Goal: Information Seeking & Learning: Check status

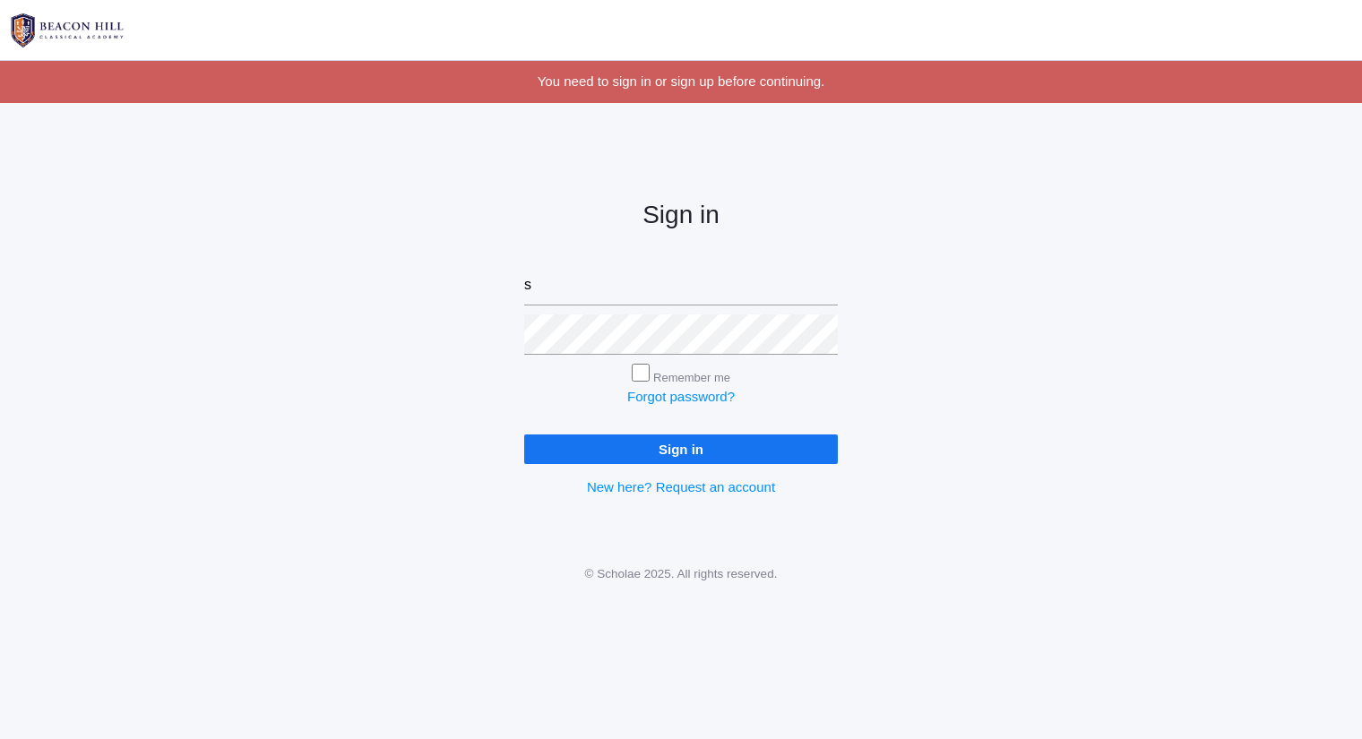
type input "sarah@beaconhillclassical.org"
click at [524, 435] on input "Sign in" at bounding box center [681, 450] width 314 height 30
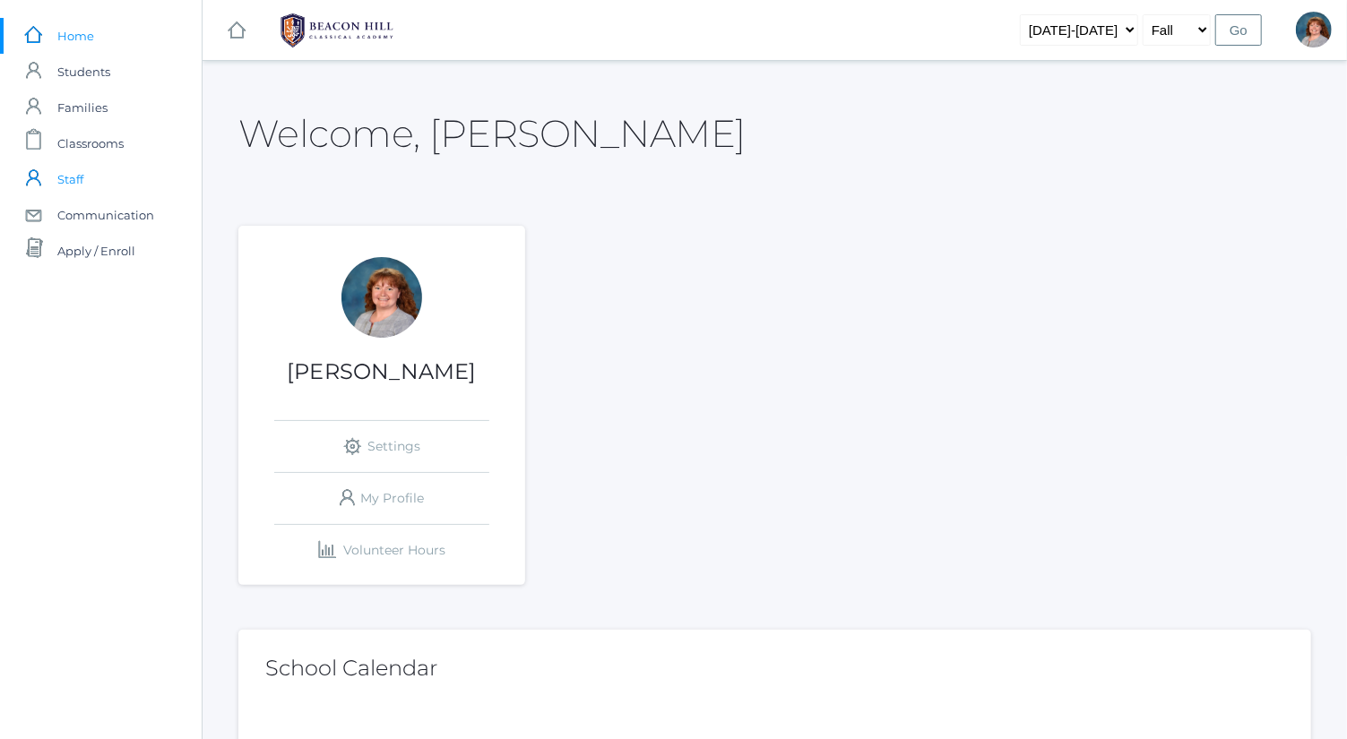
click at [149, 164] on link "icons/user/plain Created with Sketch. Staff" at bounding box center [101, 179] width 202 height 36
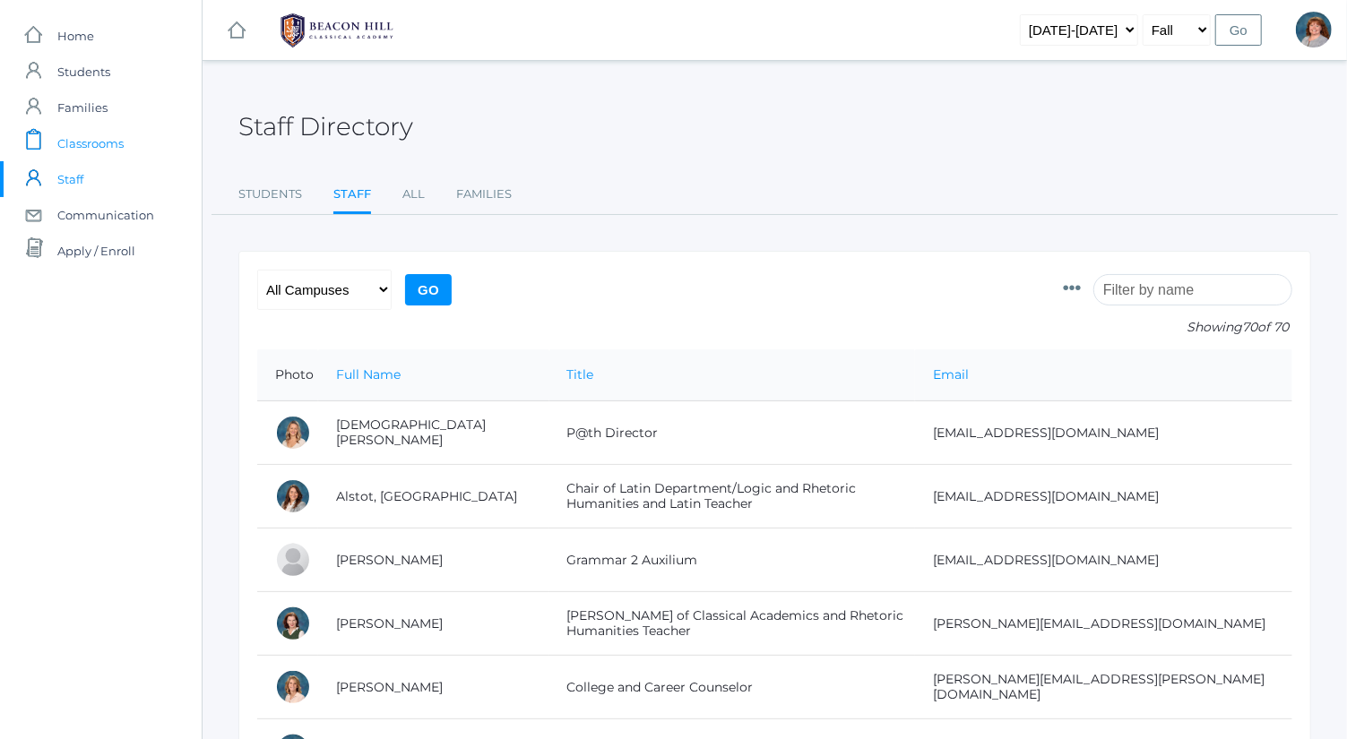
click at [148, 153] on link "icons/clipboard/plain Created with Sketch. Classrooms" at bounding box center [101, 143] width 202 height 36
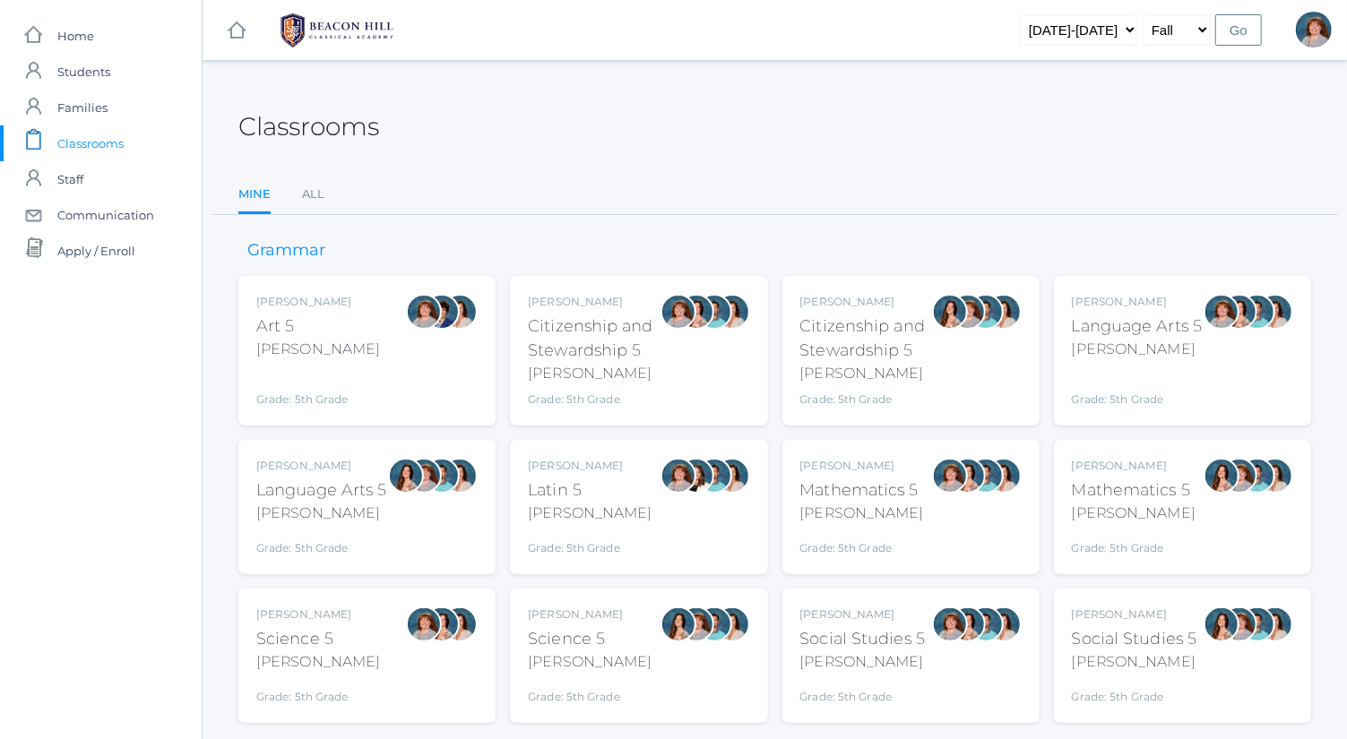
click at [1108, 367] on div "Grade: 5th Grade" at bounding box center [1137, 387] width 131 height 40
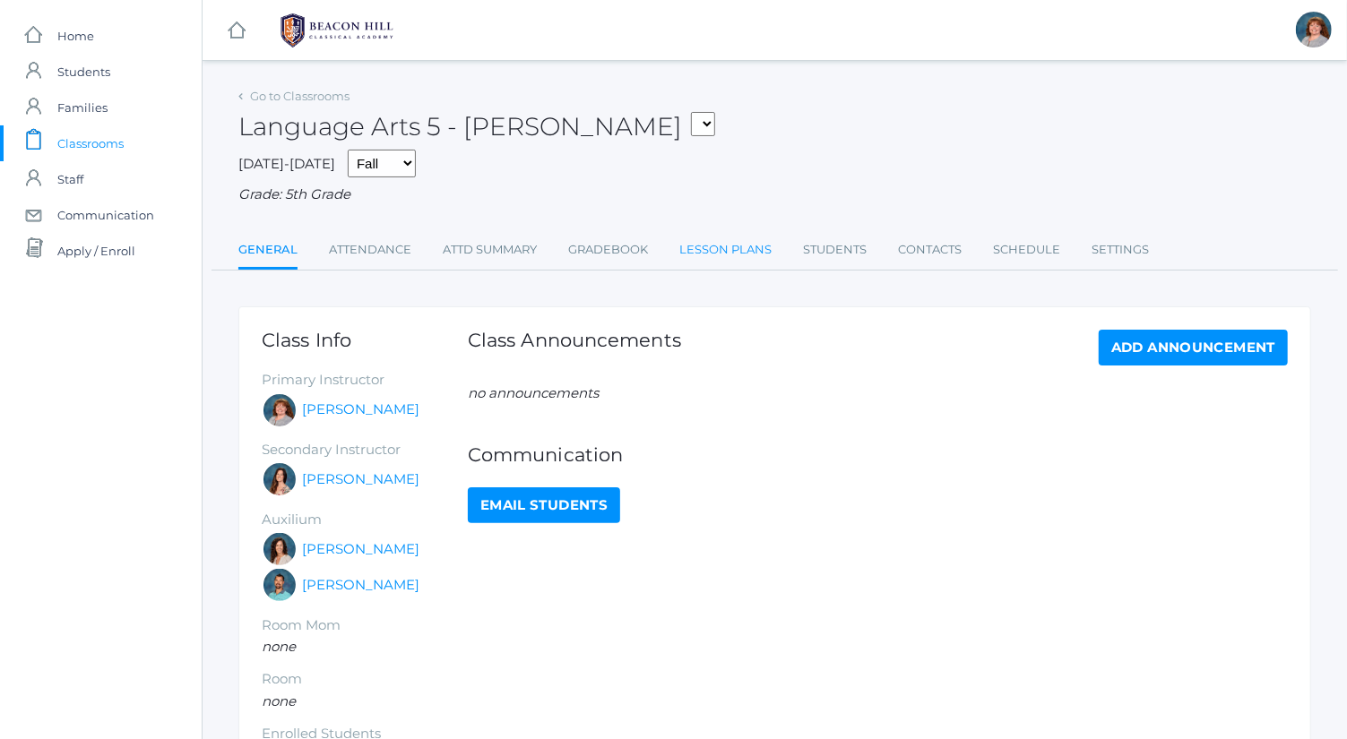
click at [749, 253] on link "Lesson Plans" at bounding box center [725, 250] width 92 height 36
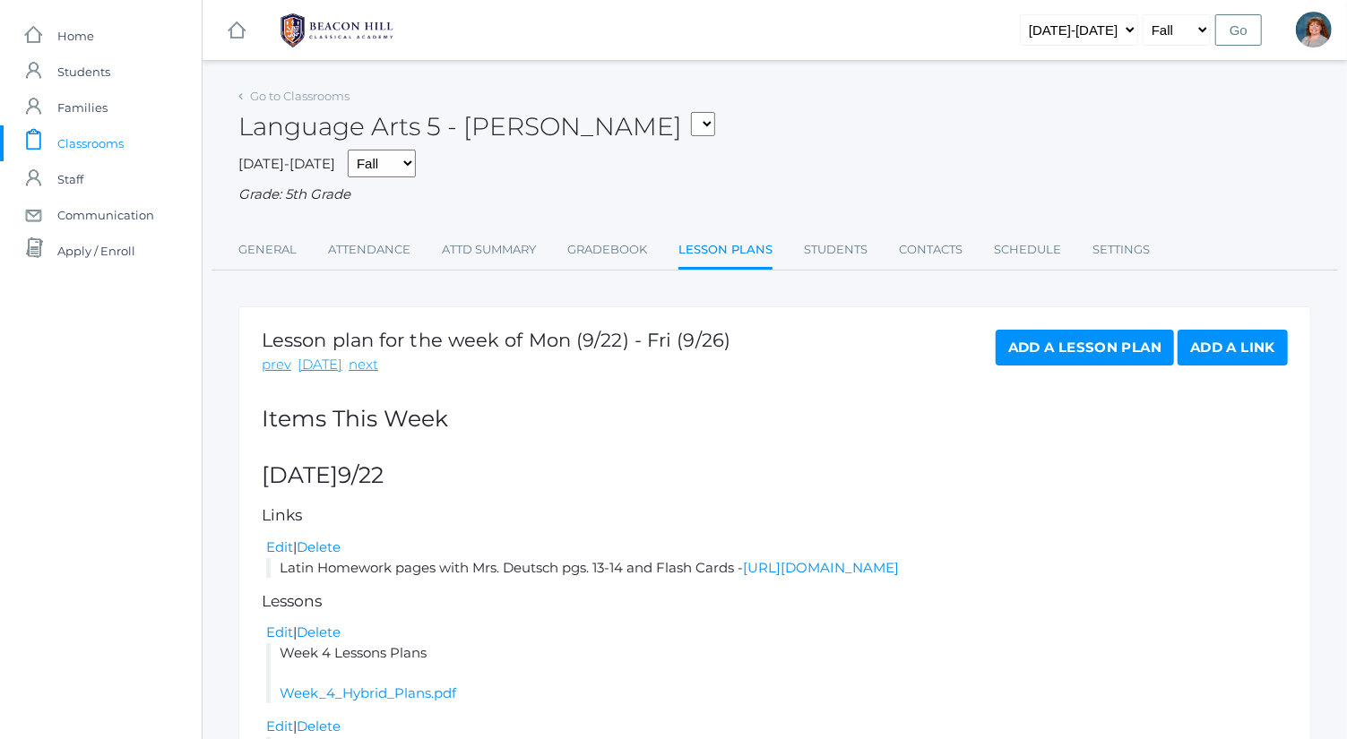
click at [907, 577] on li "Latin Homework pages with Mrs. Deutsch pgs. 13-14 and Flash Cards - https://dri…" at bounding box center [776, 568] width 1021 height 21
click at [899, 565] on link "https://drive.google.com/file/d/1iHVyBPNtz1YkZ3cIL9w-jZpbKKAziM_w/view?usp=shar…" at bounding box center [821, 567] width 156 height 17
click at [333, 100] on link "Go to Classrooms" at bounding box center [299, 96] width 99 height 14
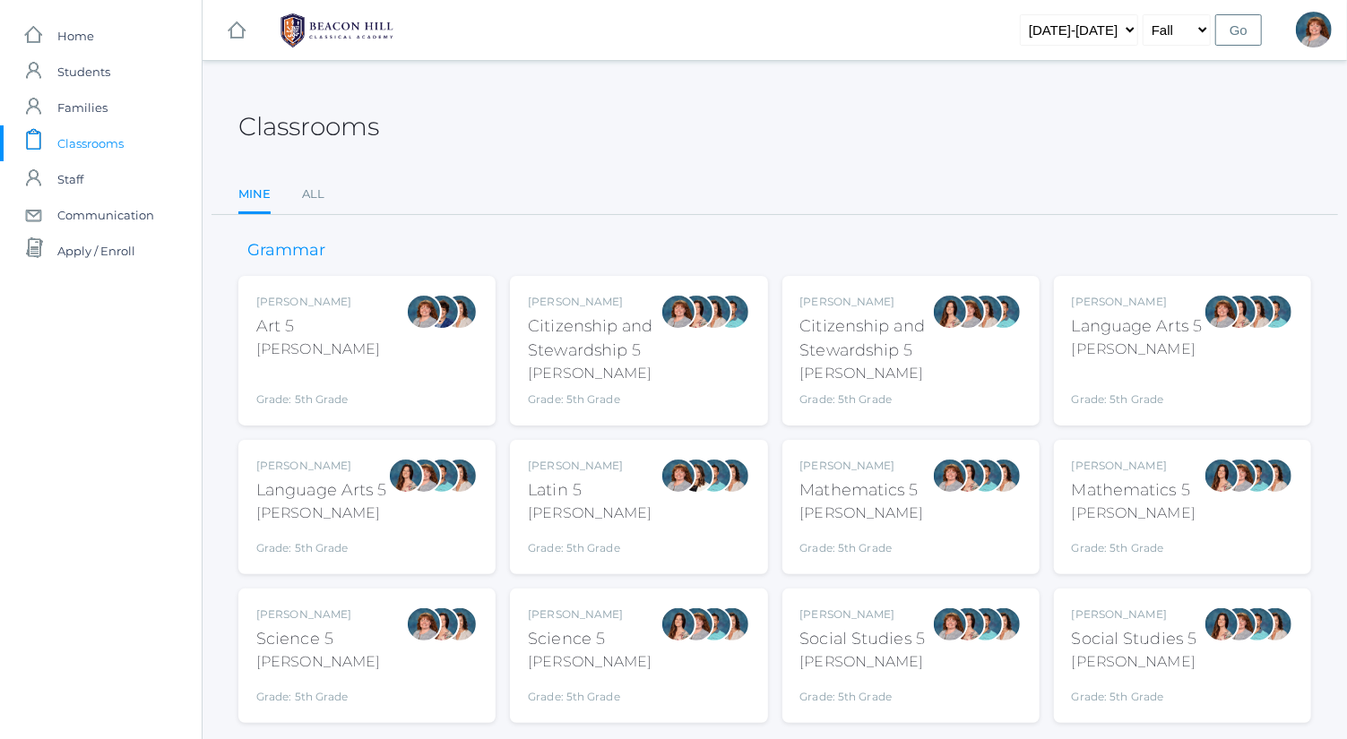
scroll to position [47, 0]
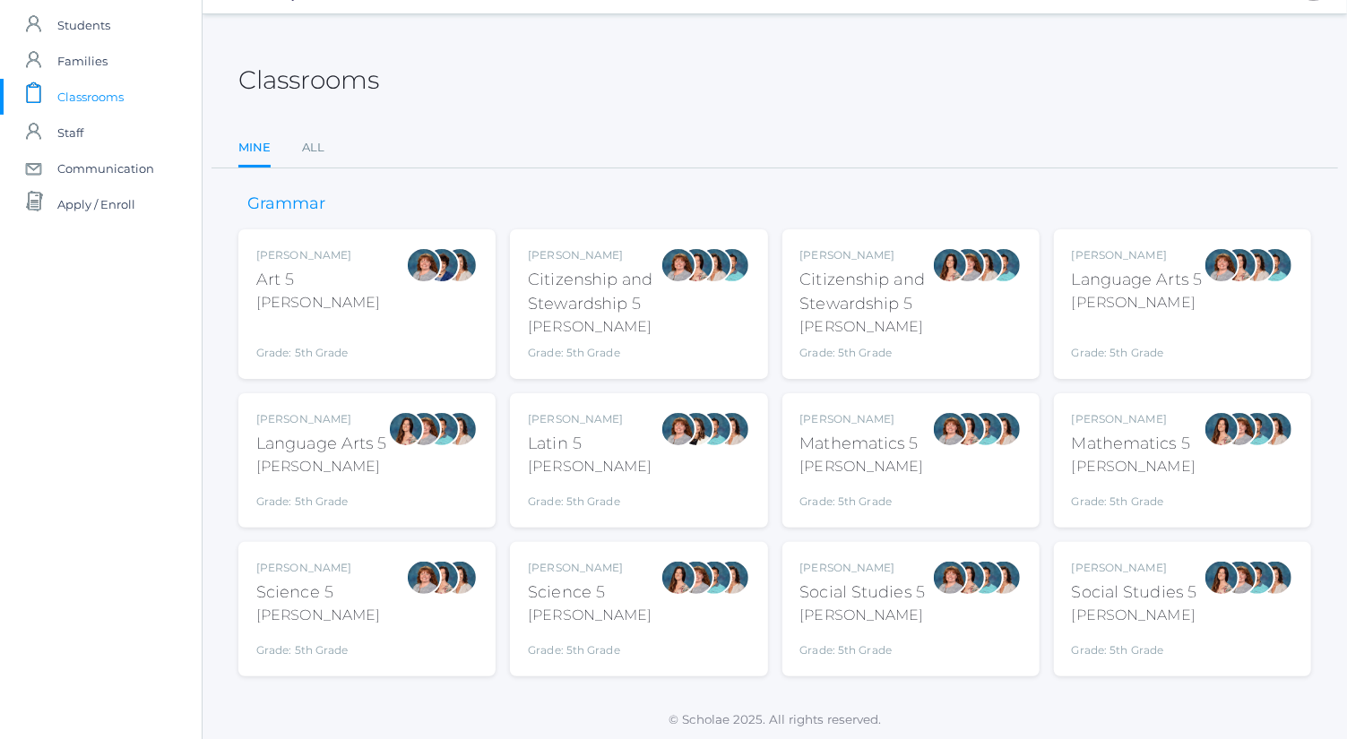
click at [1143, 486] on div "Grade: 5th Grade" at bounding box center [1134, 497] width 124 height 25
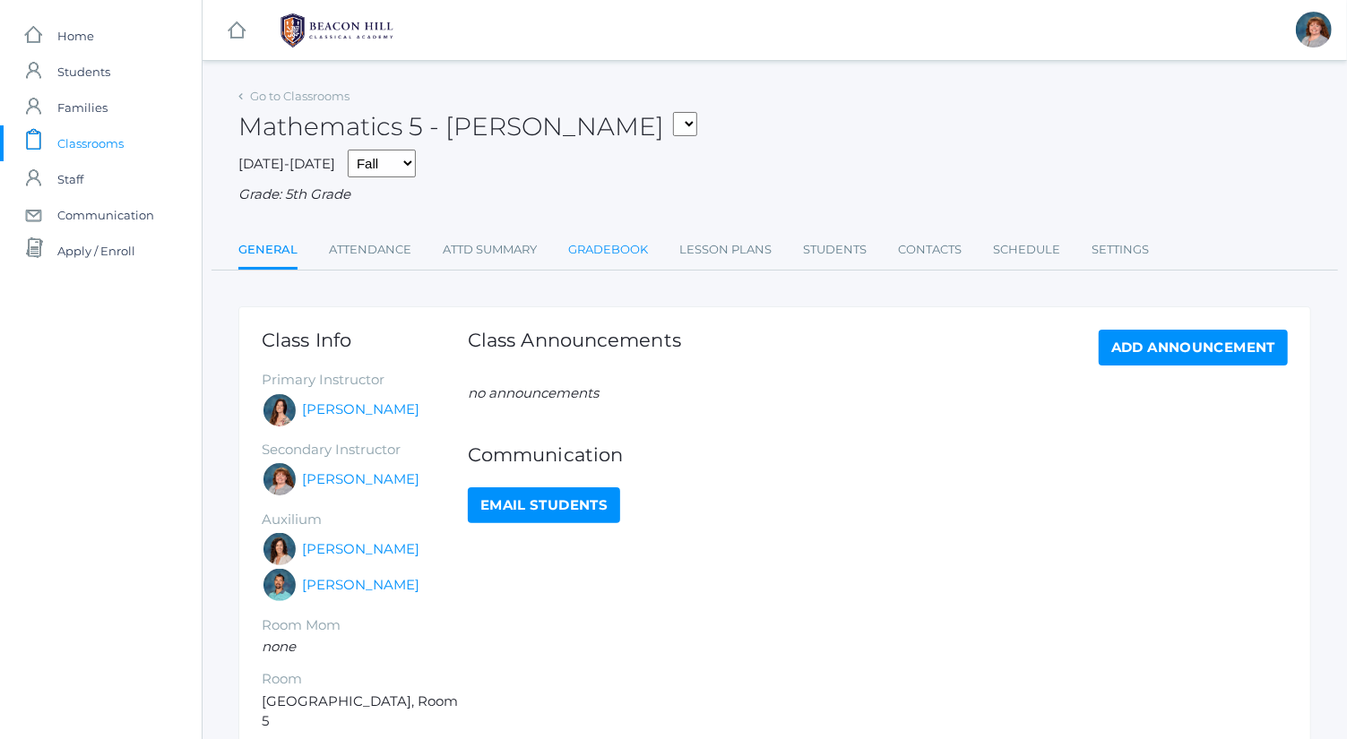
click at [594, 257] on link "Gradebook" at bounding box center [608, 250] width 80 height 36
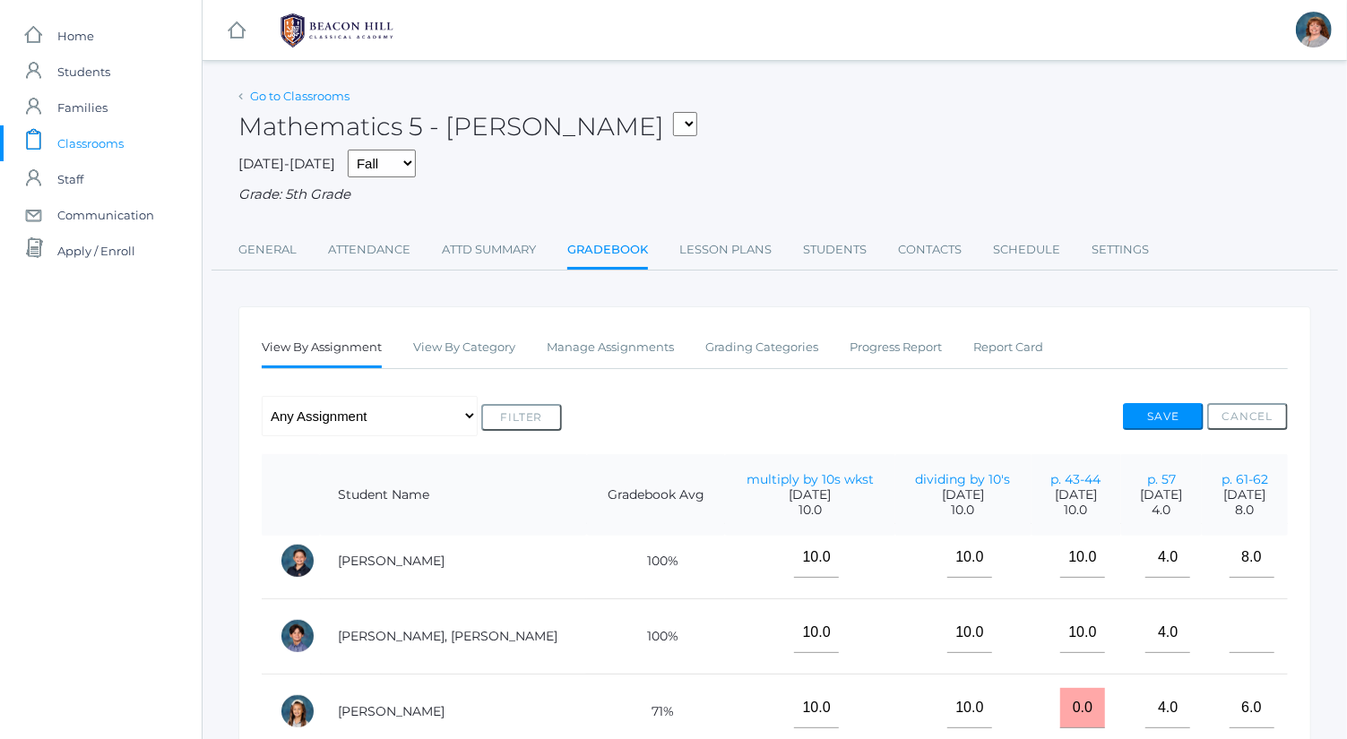
click at [331, 97] on link "Go to Classrooms" at bounding box center [299, 96] width 99 height 14
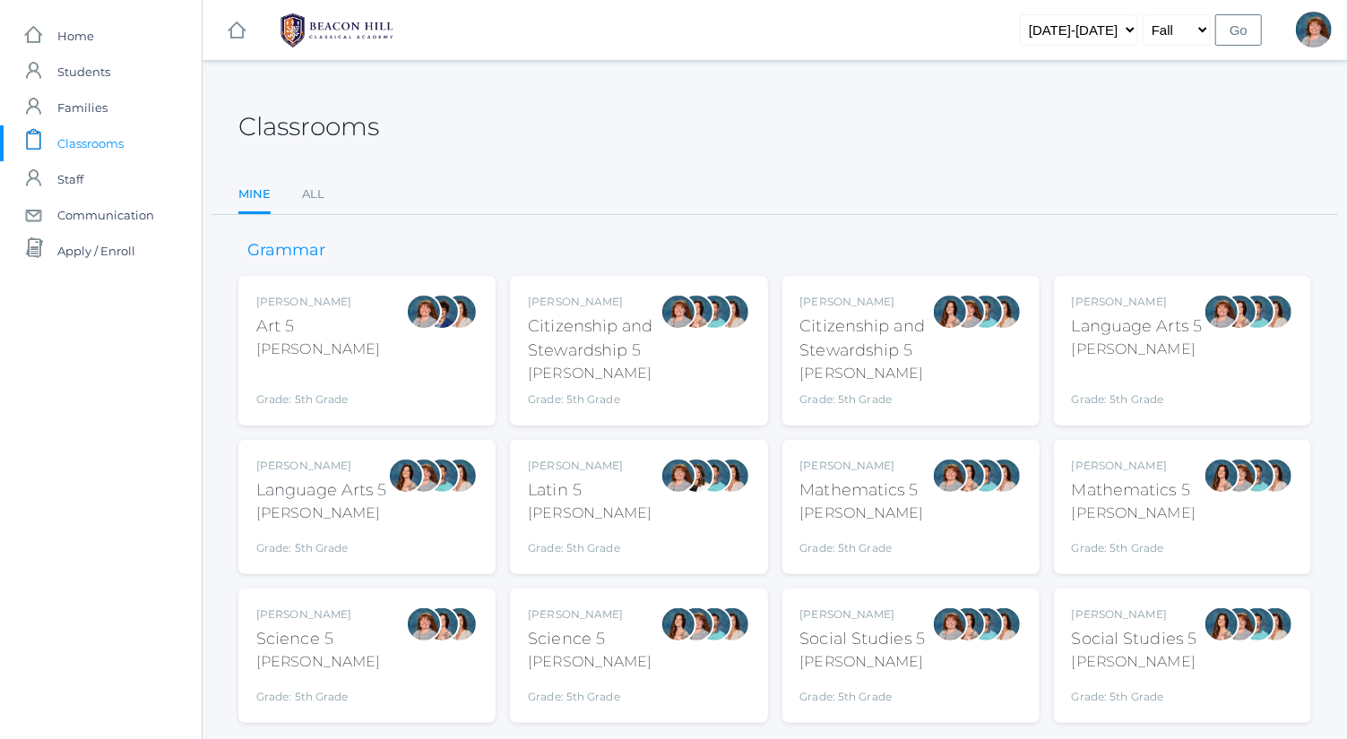
scroll to position [47, 0]
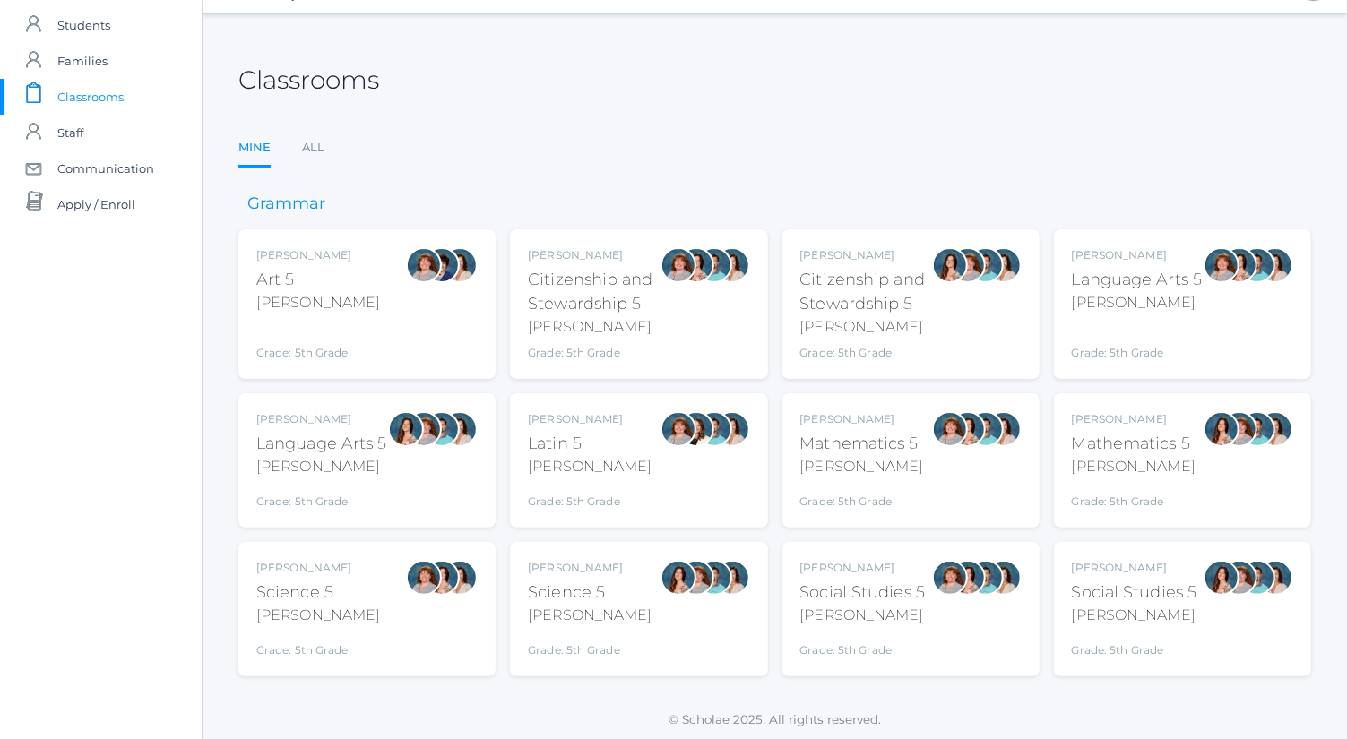
click at [372, 480] on div "Rebecca Salazar Language Arts 5 Salazar Grade: 5th Grade 05LA" at bounding box center [321, 460] width 131 height 99
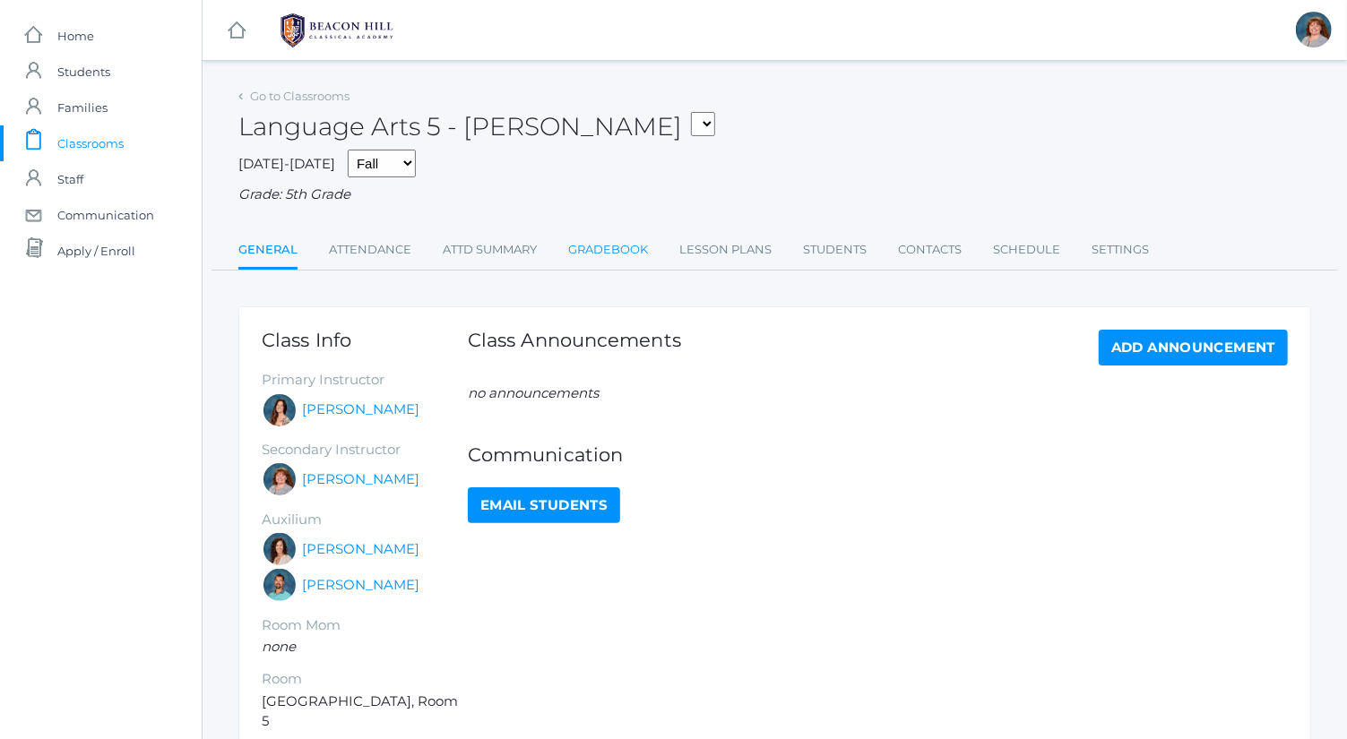
click at [607, 252] on link "Gradebook" at bounding box center [608, 250] width 80 height 36
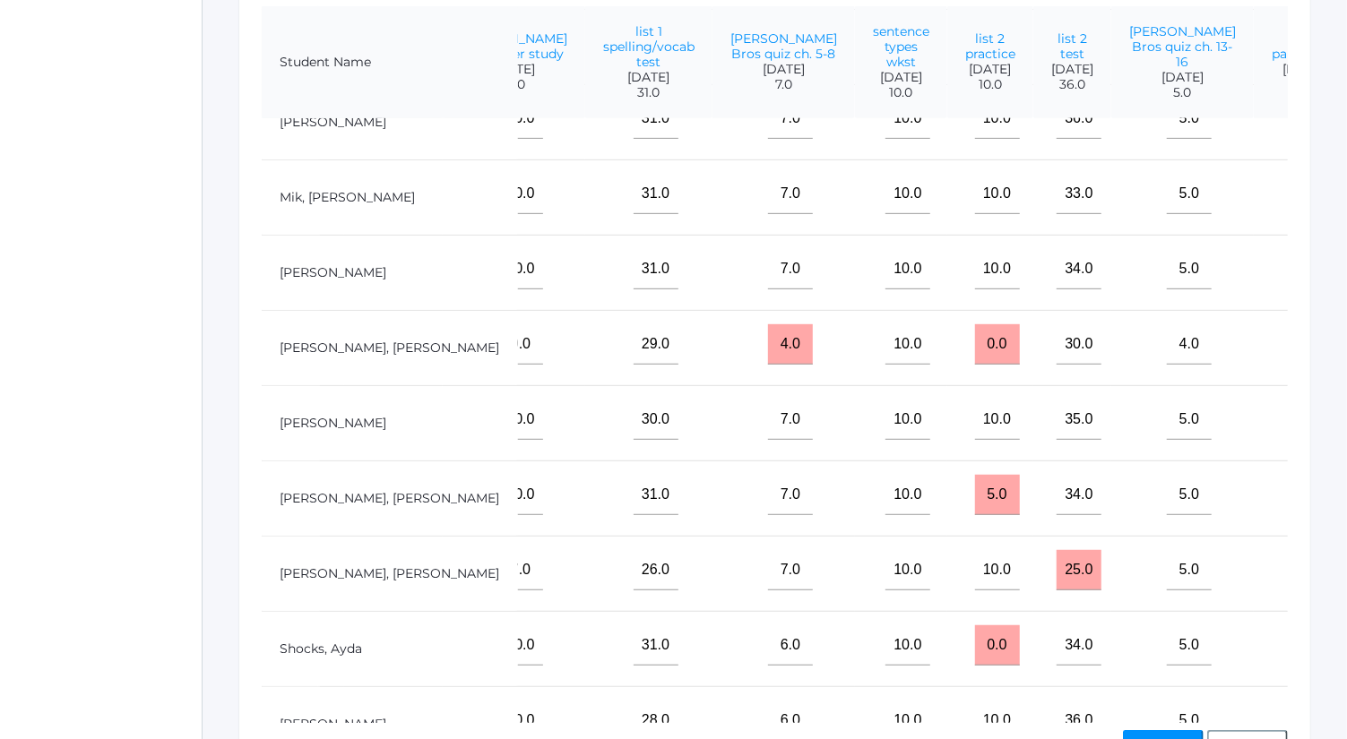
scroll to position [636, 439]
